Goal: Transaction & Acquisition: Purchase product/service

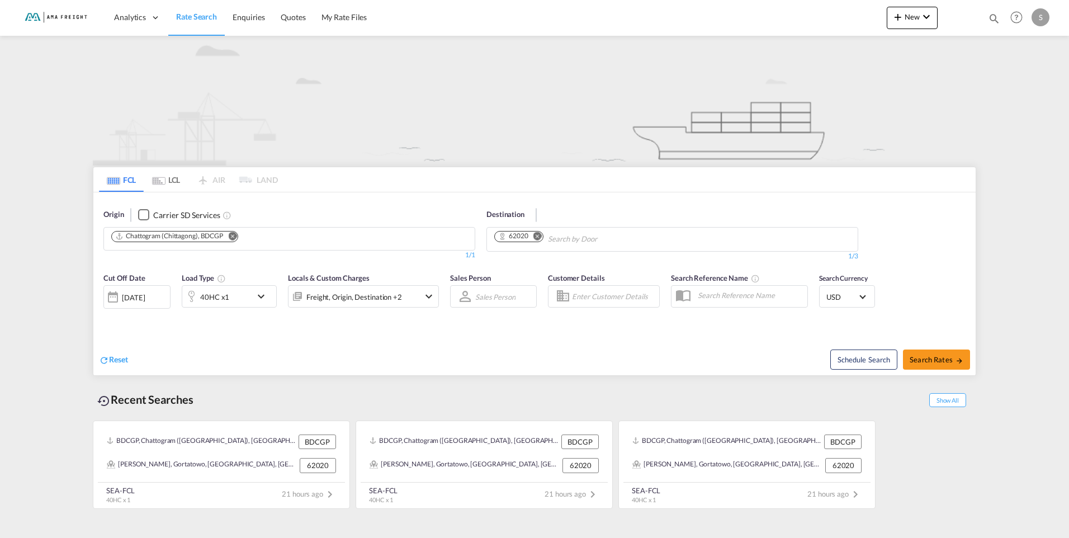
click at [540, 237] on md-icon "Remove" at bounding box center [537, 235] width 8 height 8
click at [554, 241] on body "Analytics Reports Rate Search Enquiries Quotes My Rate Files Analytics" at bounding box center [534, 269] width 1069 height 538
type input "K"
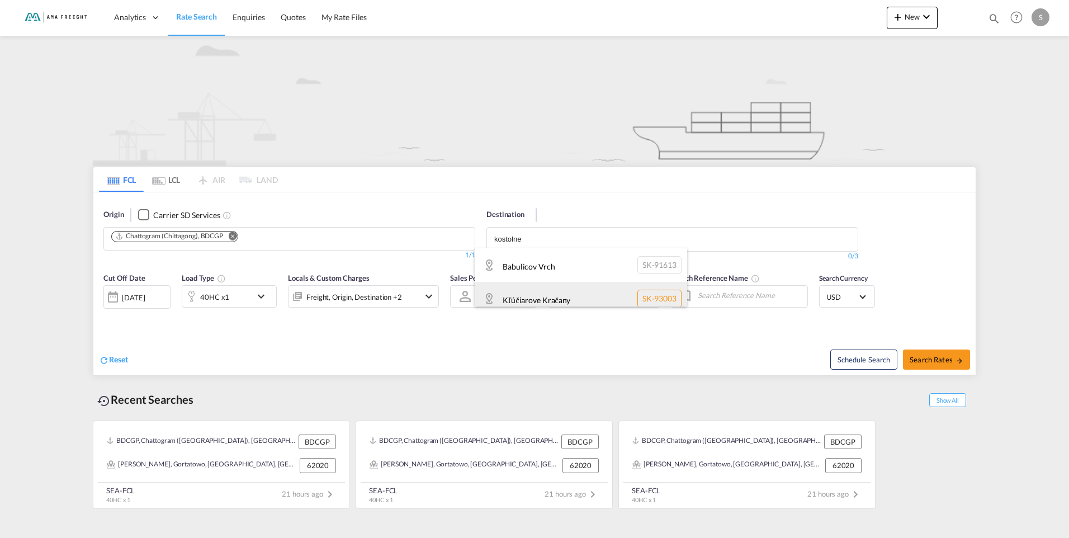
type input "kostolne"
click at [559, 296] on div "Kľúčiarove Kračany SK-93003" at bounding box center [581, 299] width 212 height 34
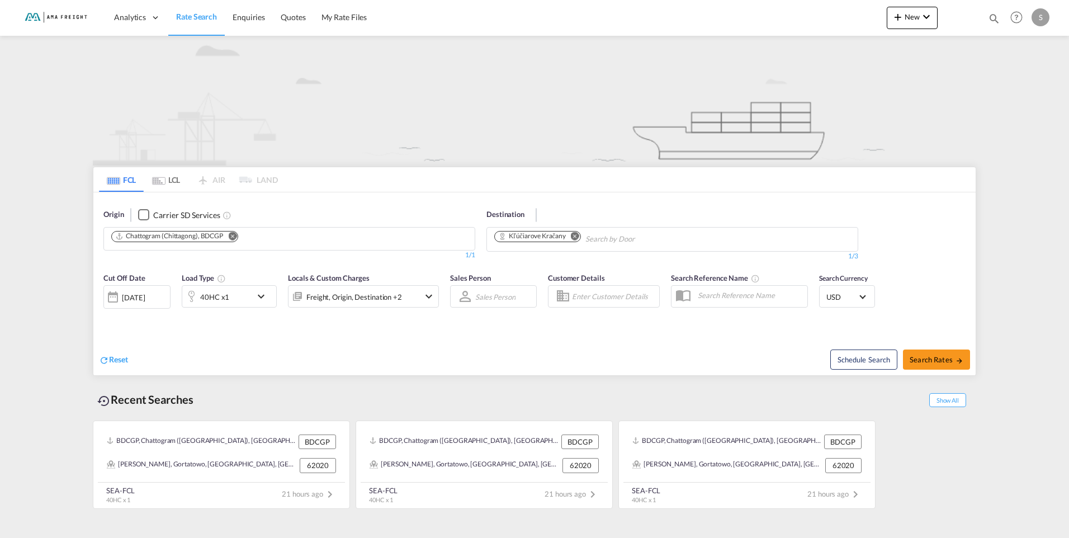
click at [117, 294] on div at bounding box center [113, 297] width 18 height 22
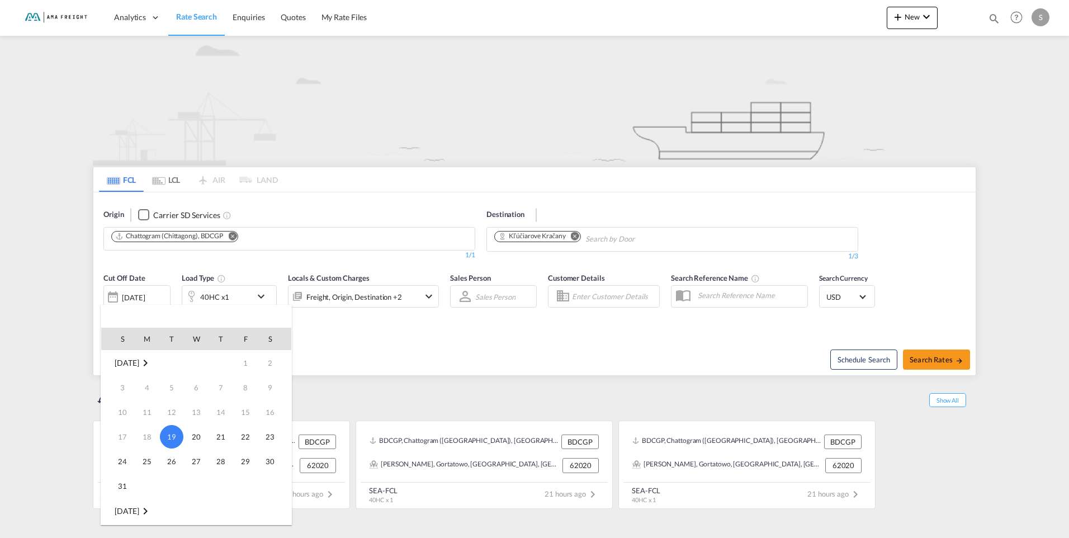
click at [937, 353] on div at bounding box center [534, 269] width 1069 height 538
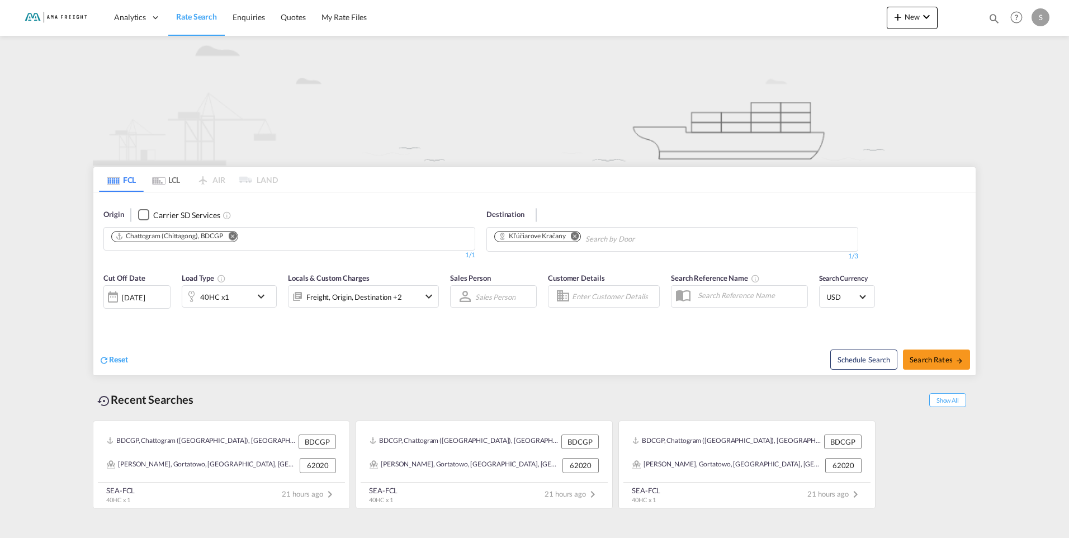
click at [937, 348] on div "Schedule Search Search Rates" at bounding box center [756, 353] width 438 height 43
click at [930, 365] on button "Search Rates" at bounding box center [936, 359] width 67 height 20
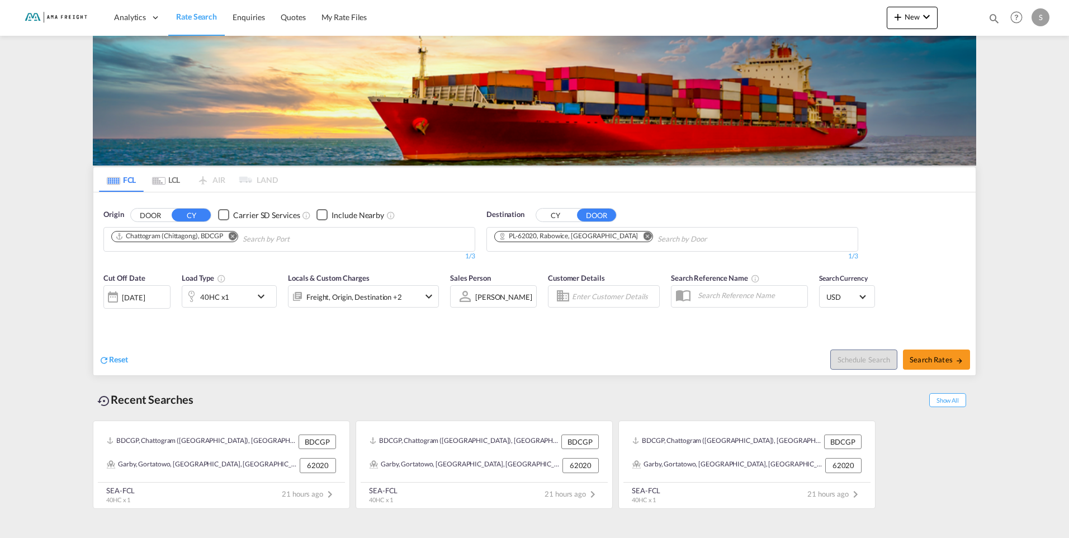
click at [643, 234] on md-icon "Remove" at bounding box center [647, 235] width 8 height 8
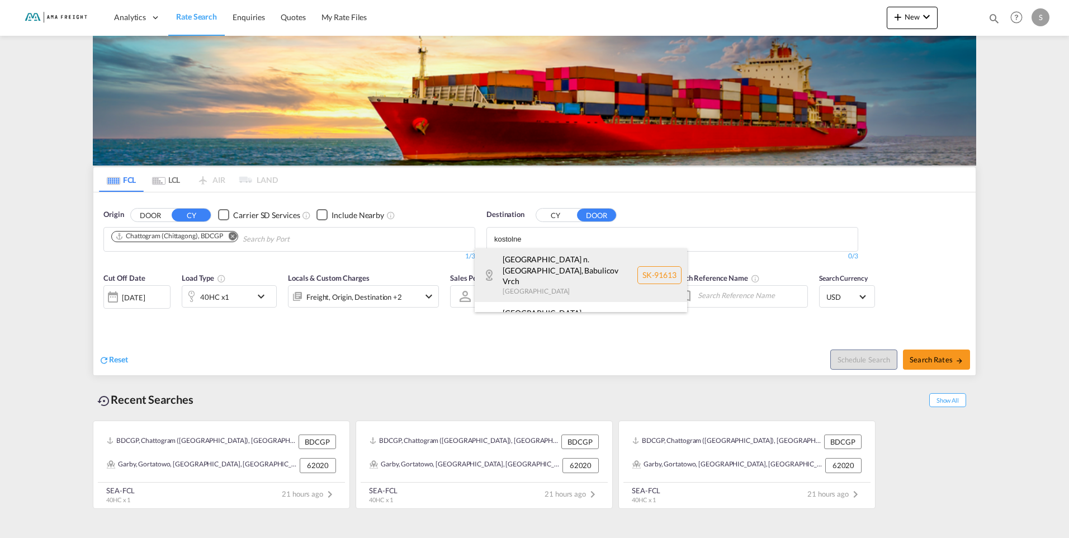
scroll to position [22, 0]
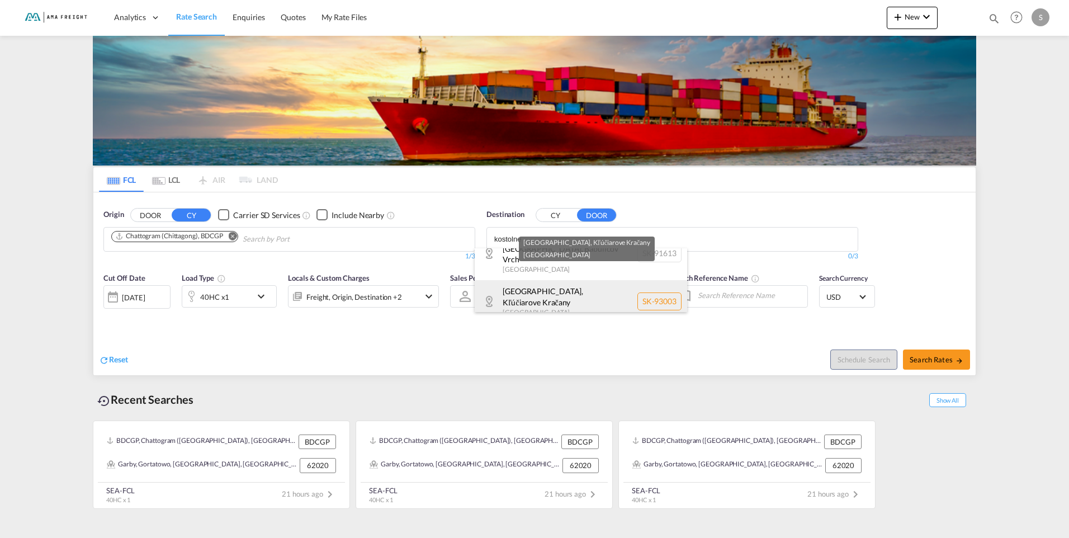
type input "kostolne"
click at [572, 289] on div "Dunajská Streda , Kľúčiarove Kračany Slovakia SK-93003" at bounding box center [581, 301] width 212 height 42
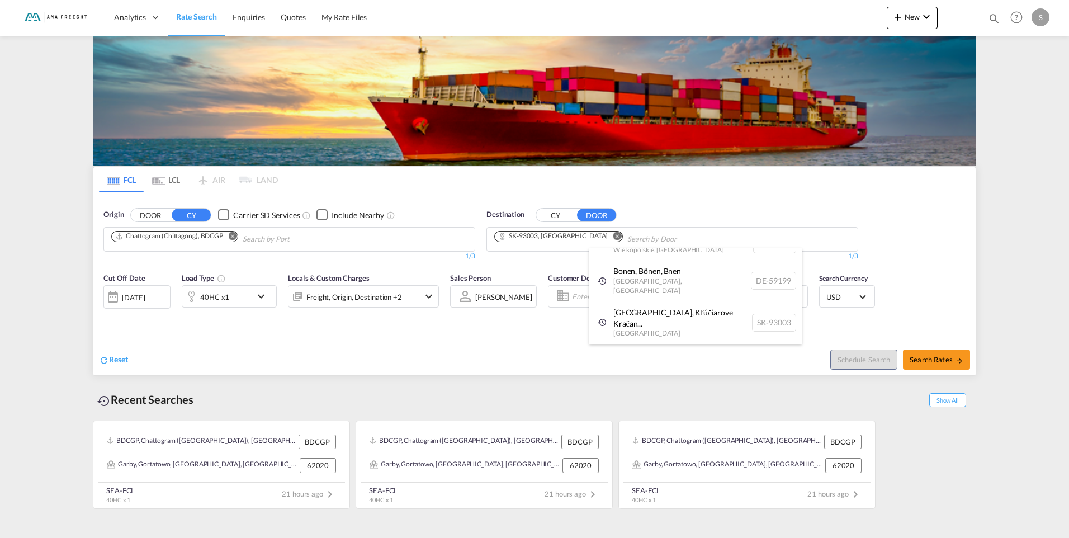
scroll to position [11, 0]
click at [145, 295] on div "[DATE]" at bounding box center [133, 297] width 23 height 10
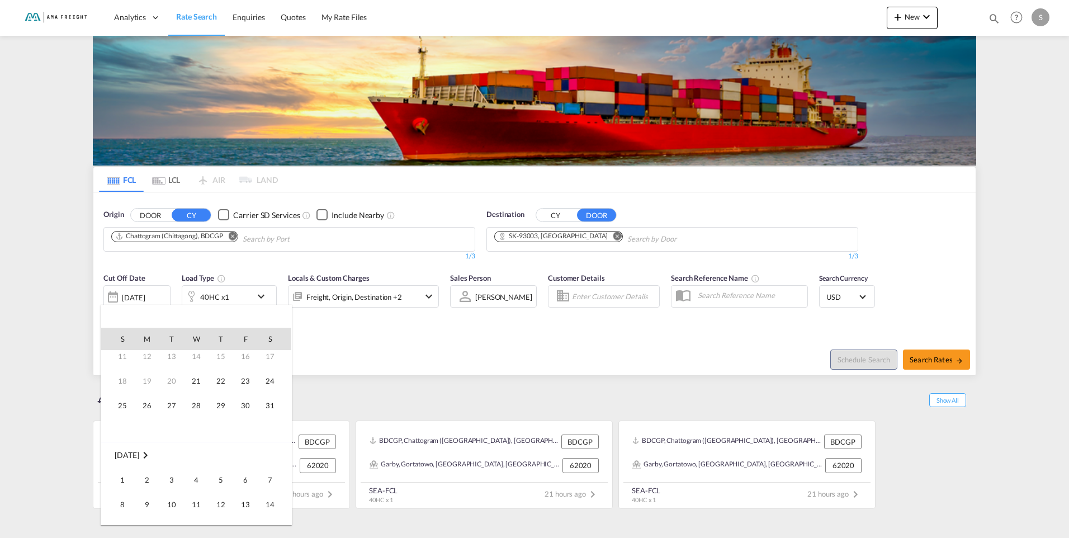
scroll to position [112, 0]
click at [197, 448] on span "11" at bounding box center [196, 448] width 22 height 22
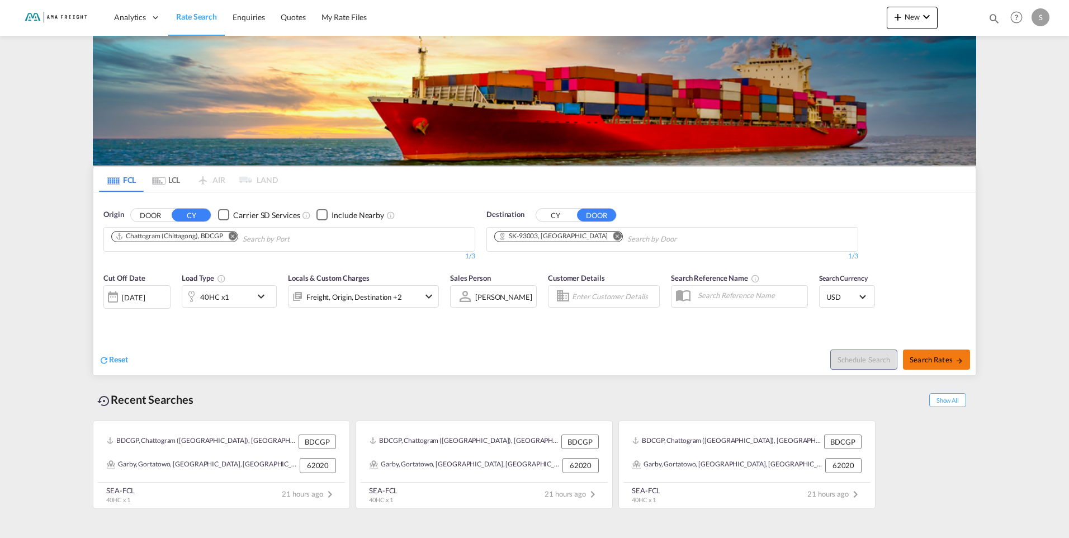
click at [939, 362] on span "Search Rates" at bounding box center [937, 359] width 54 height 9
type input "BDCGP to Kľúčiarove Kračany / 11 Jun 2025"
